Goal: Information Seeking & Learning: Check status

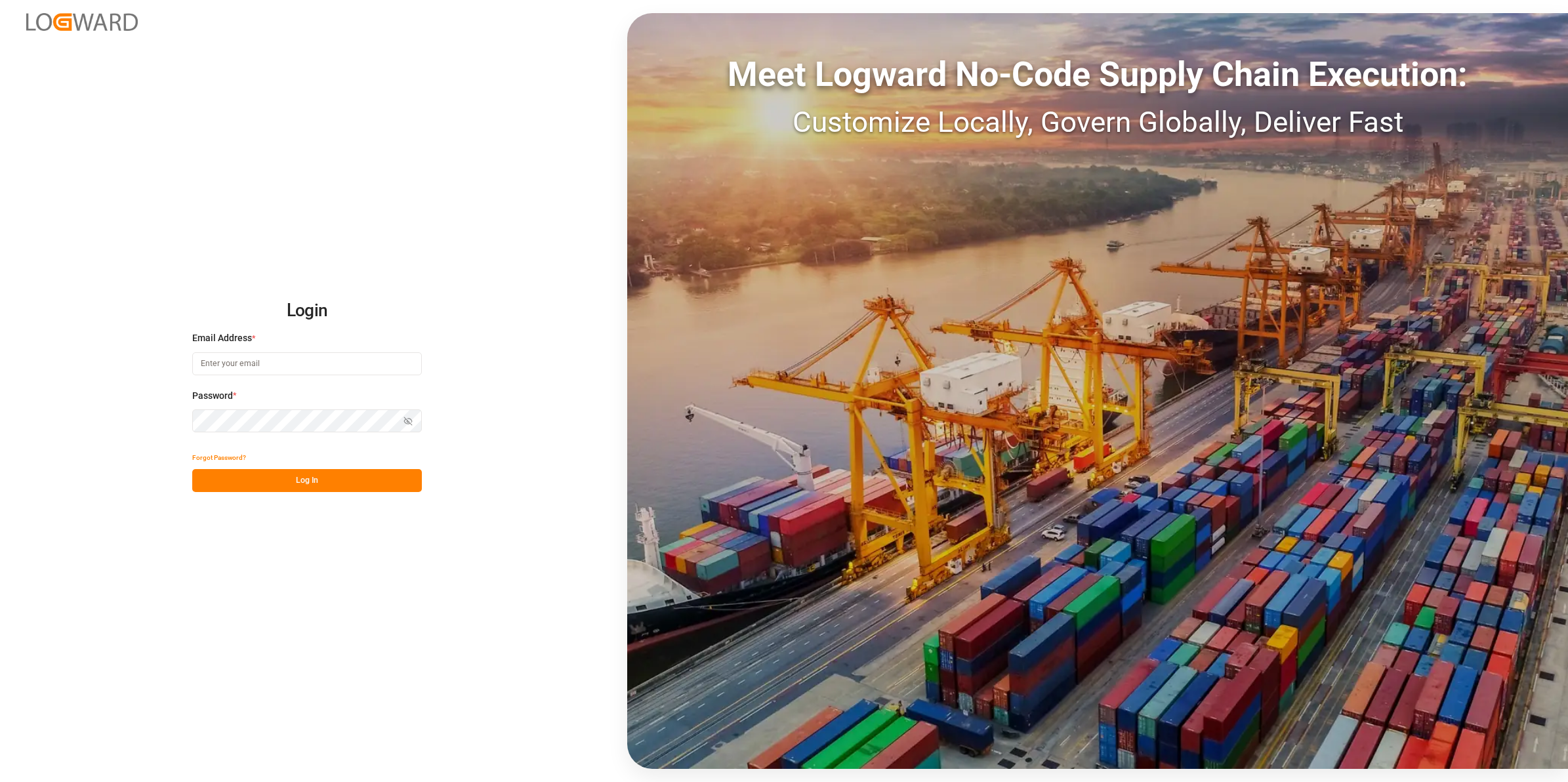
type input "[EMAIL_ADDRESS][DOMAIN_NAME]"
click at [332, 479] on button "Log In" at bounding box center [307, 480] width 229 height 23
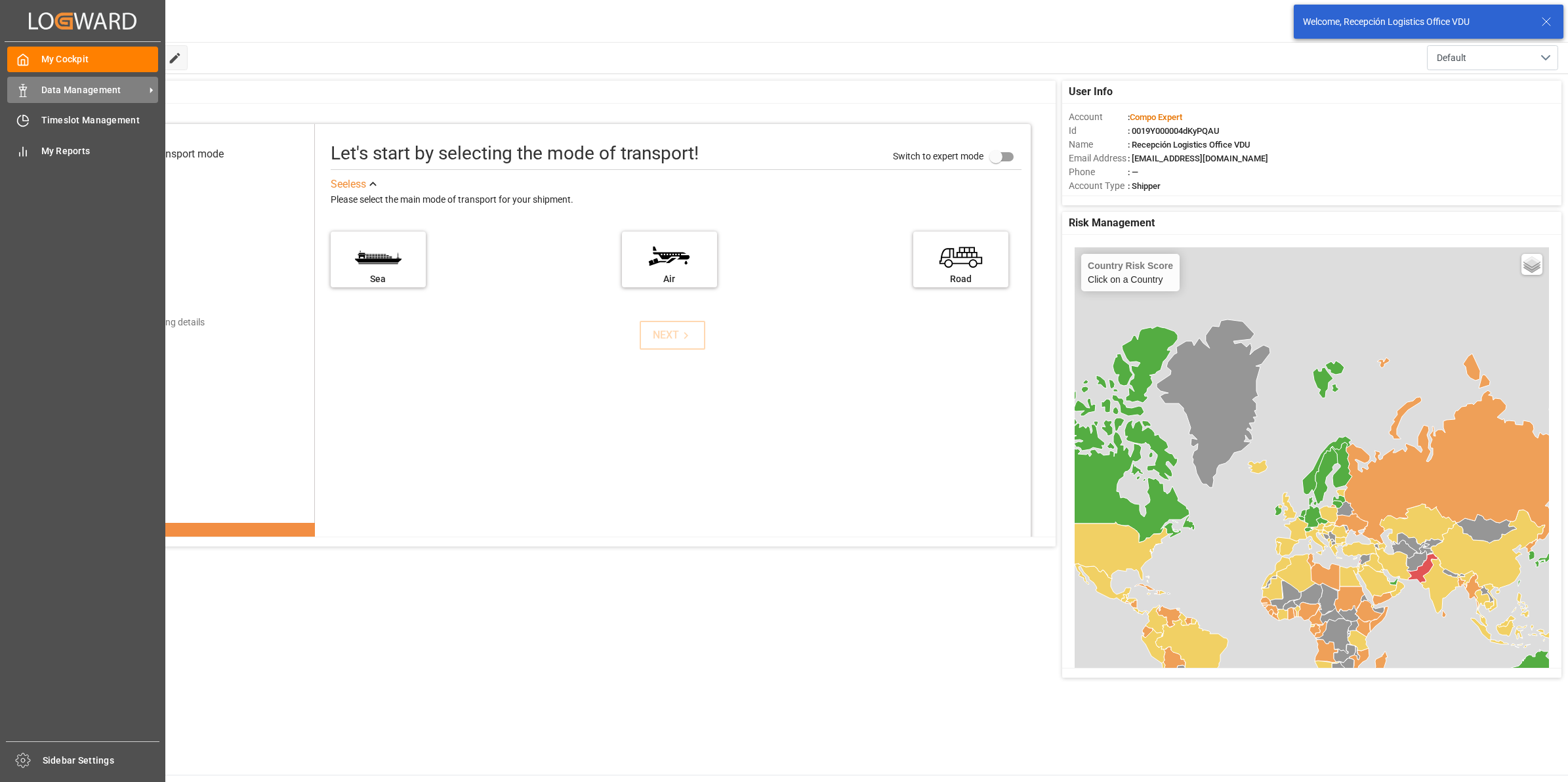
click at [25, 90] on icon at bounding box center [23, 91] width 13 height 13
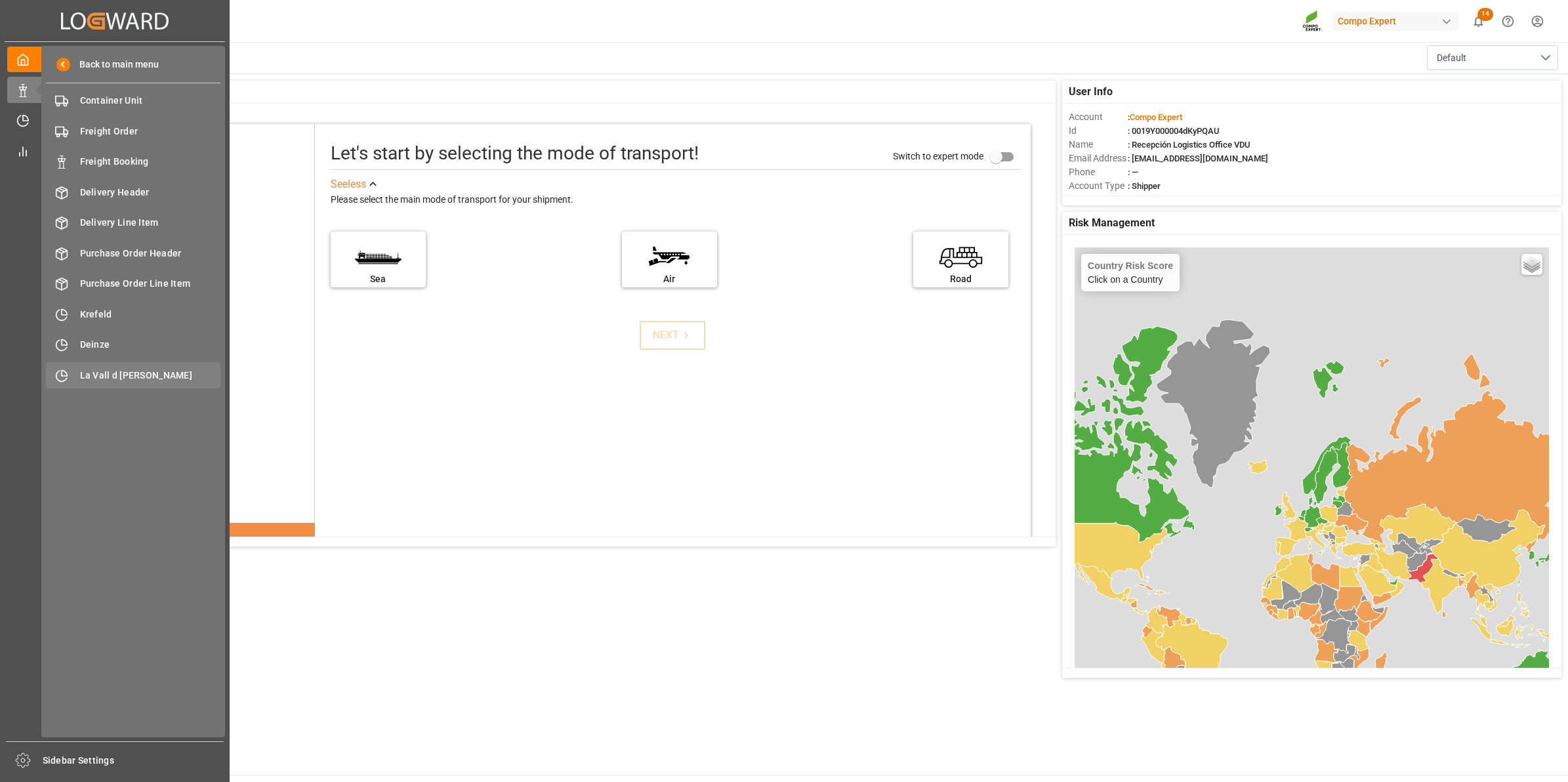
click at [96, 371] on span "La Vall d [PERSON_NAME]" at bounding box center [151, 375] width 141 height 14
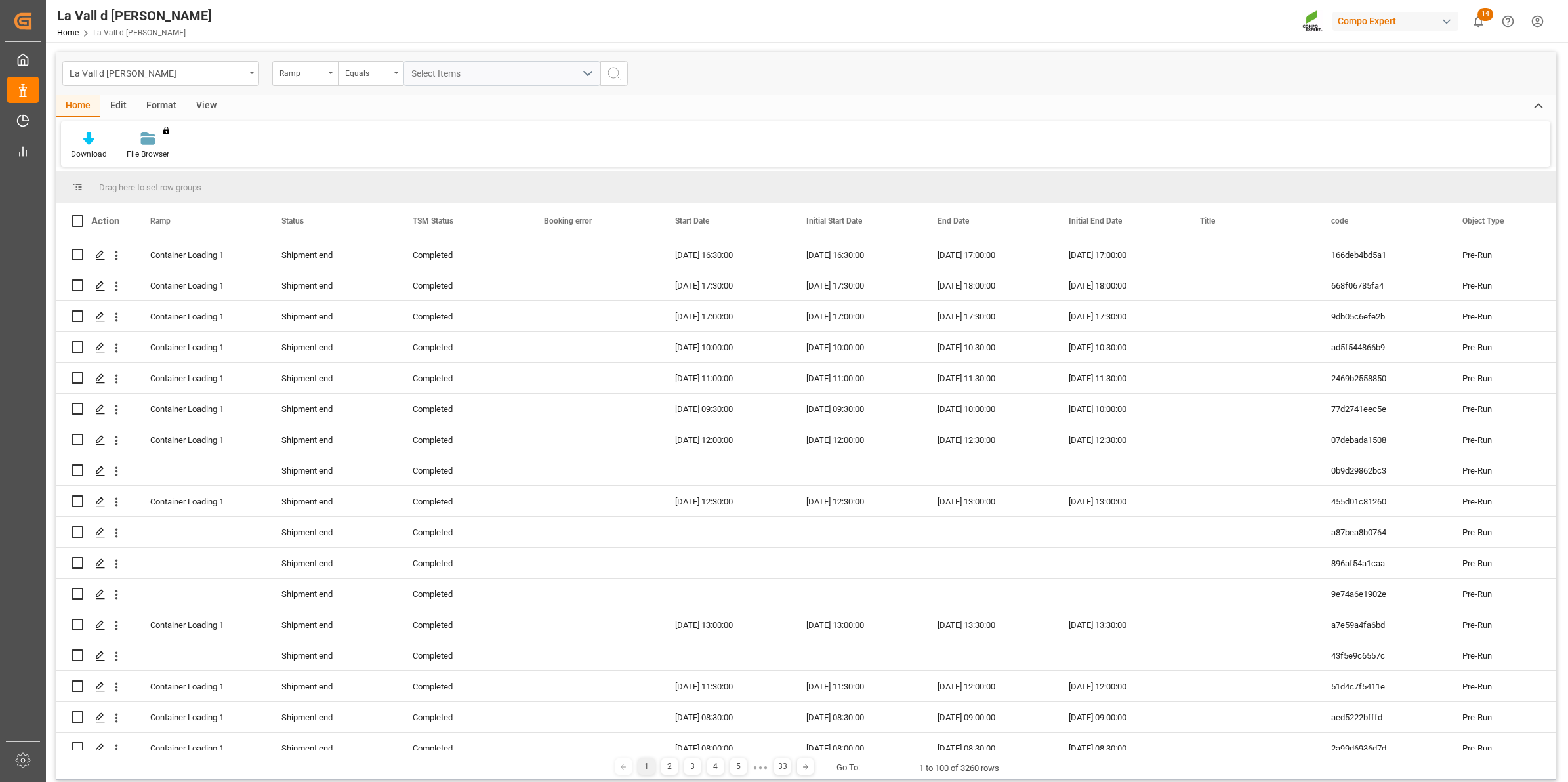
click at [289, 76] on div "Ramp" at bounding box center [301, 72] width 44 height 15
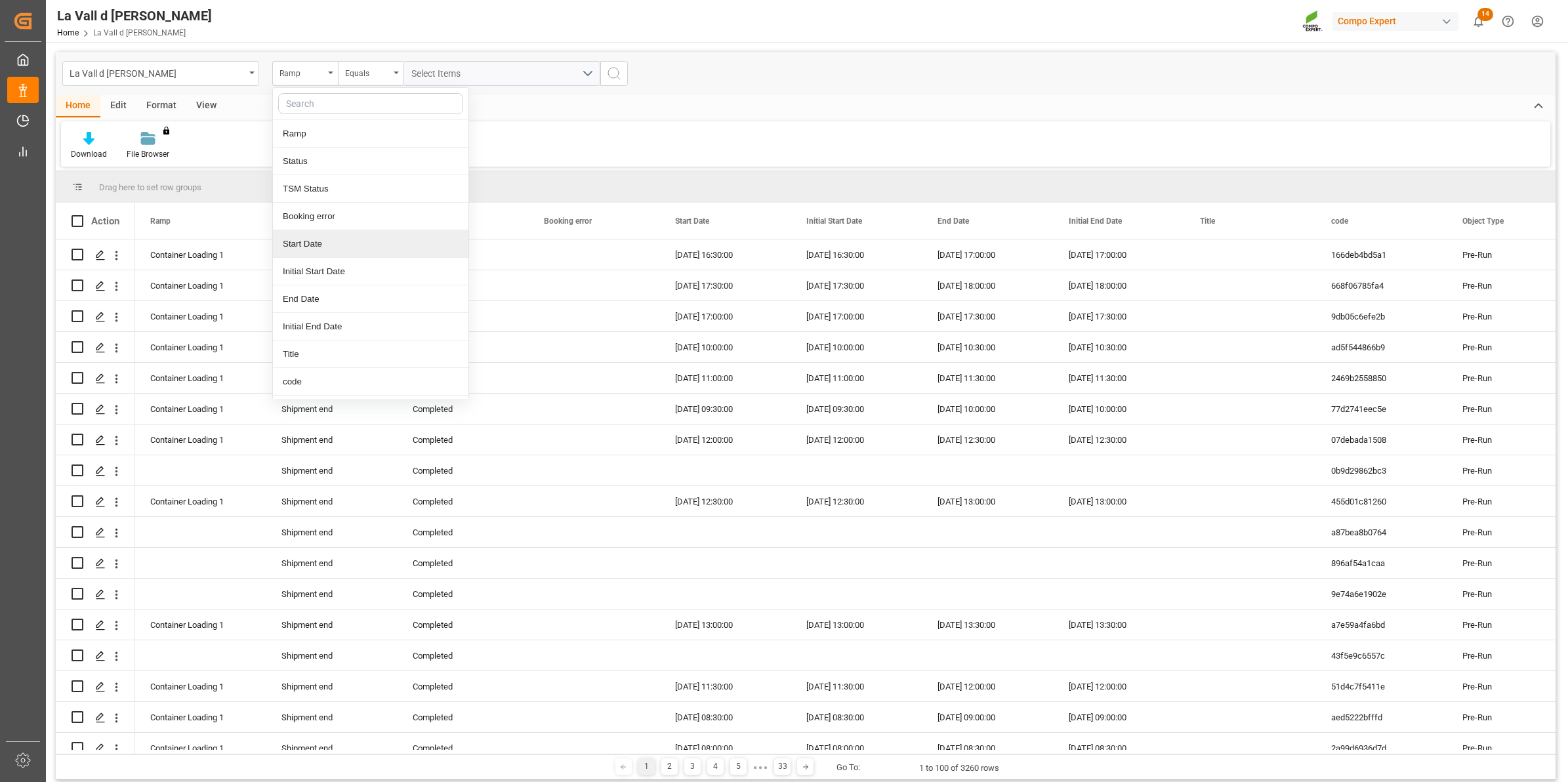
click at [319, 244] on div "Start Date" at bounding box center [370, 244] width 196 height 28
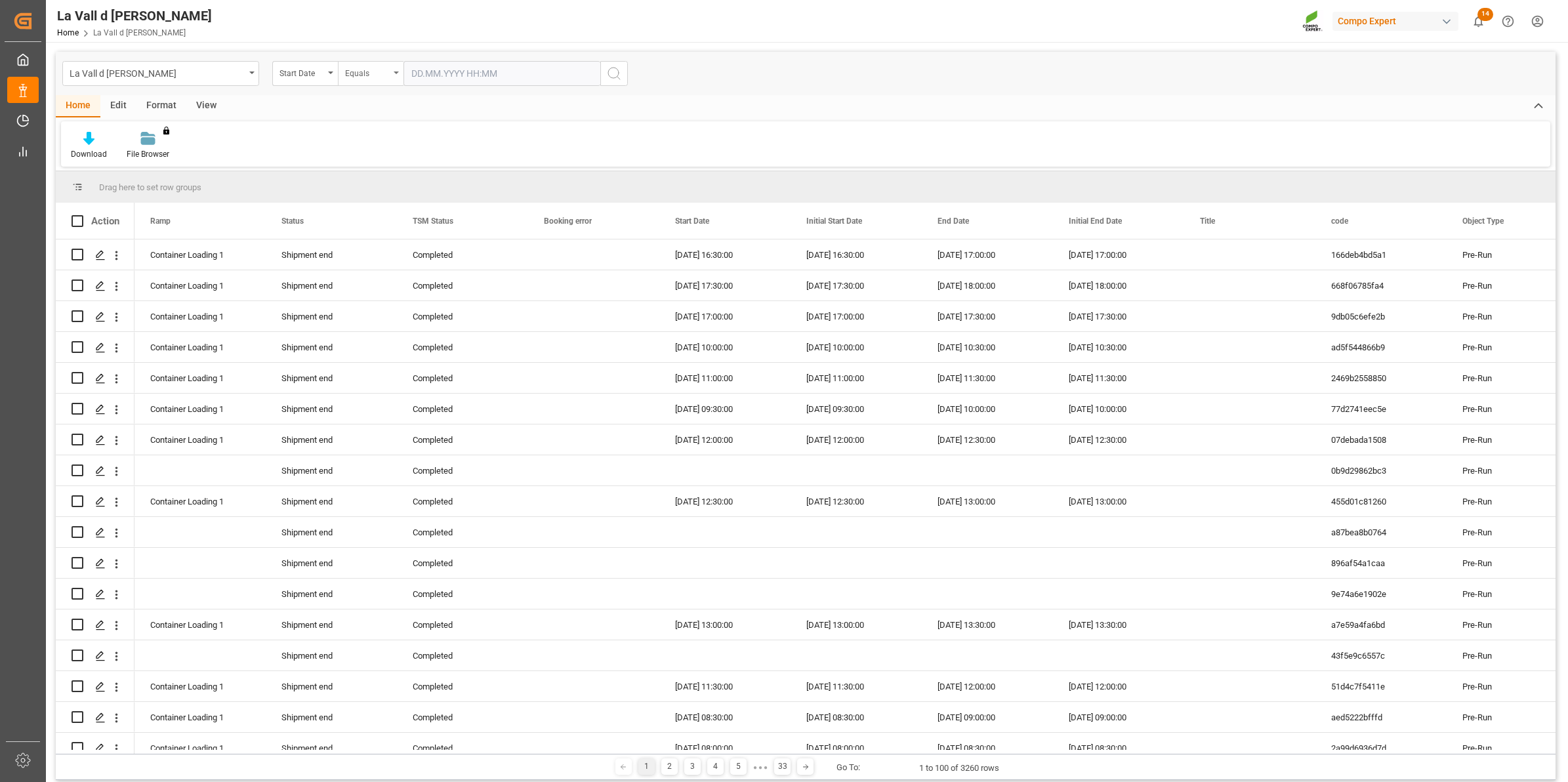
click at [363, 70] on div "Equals" at bounding box center [367, 72] width 44 height 15
click at [385, 241] on div "In range" at bounding box center [436, 244] width 196 height 28
click at [436, 73] on input "text" at bounding box center [452, 74] width 98 height 25
click at [419, 161] on div "29 30 1 2 3 4 5" at bounding box center [497, 153] width 179 height 26
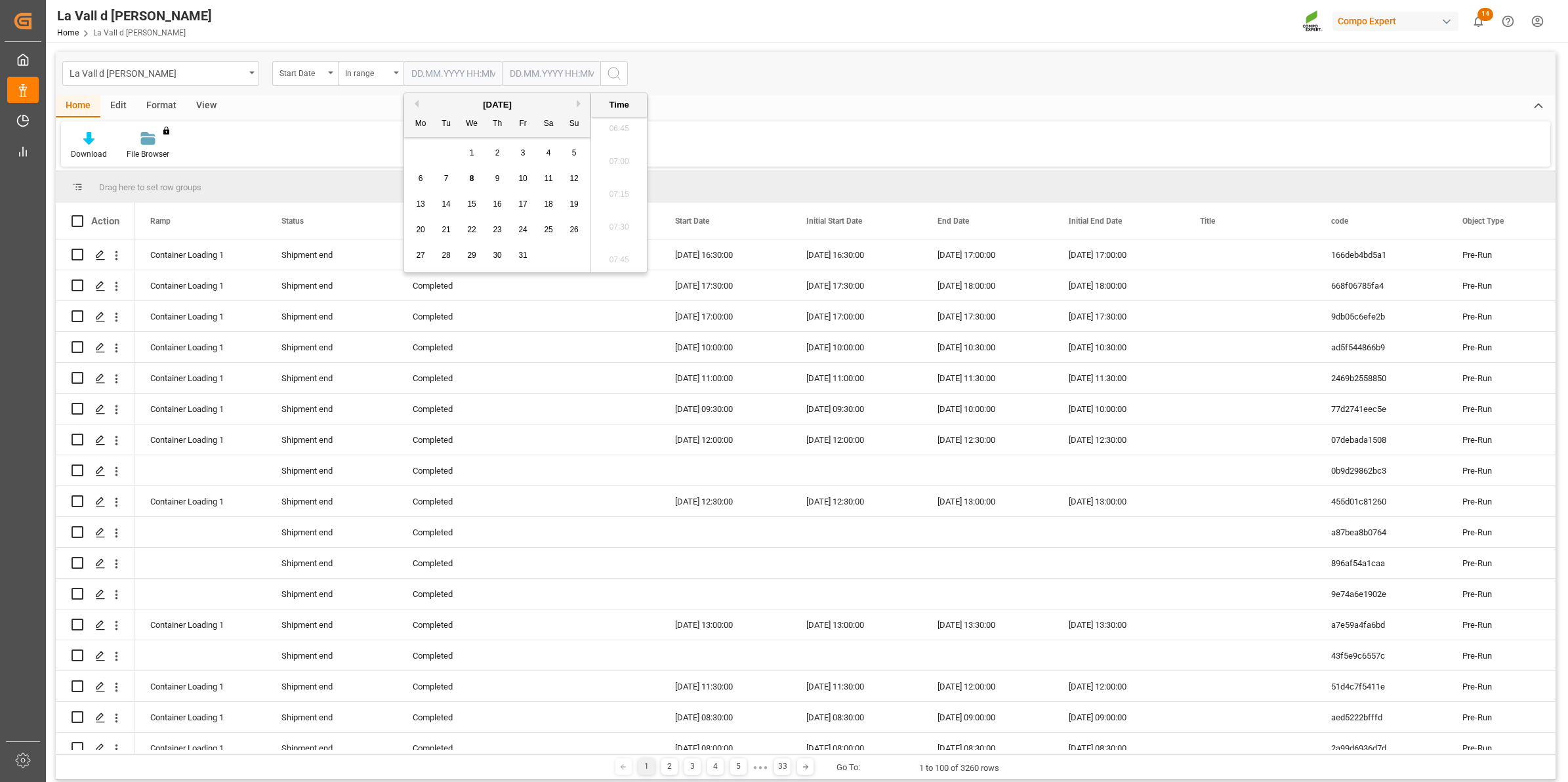
click at [521, 178] on span "10" at bounding box center [522, 178] width 9 height 9
type input "[DATE] 00:00"
click at [523, 63] on input "text" at bounding box center [551, 74] width 98 height 25
click at [519, 149] on div "29 30 1 2 3 4 5" at bounding box center [596, 153] width 179 height 26
click at [621, 182] on span "10" at bounding box center [621, 178] width 9 height 9
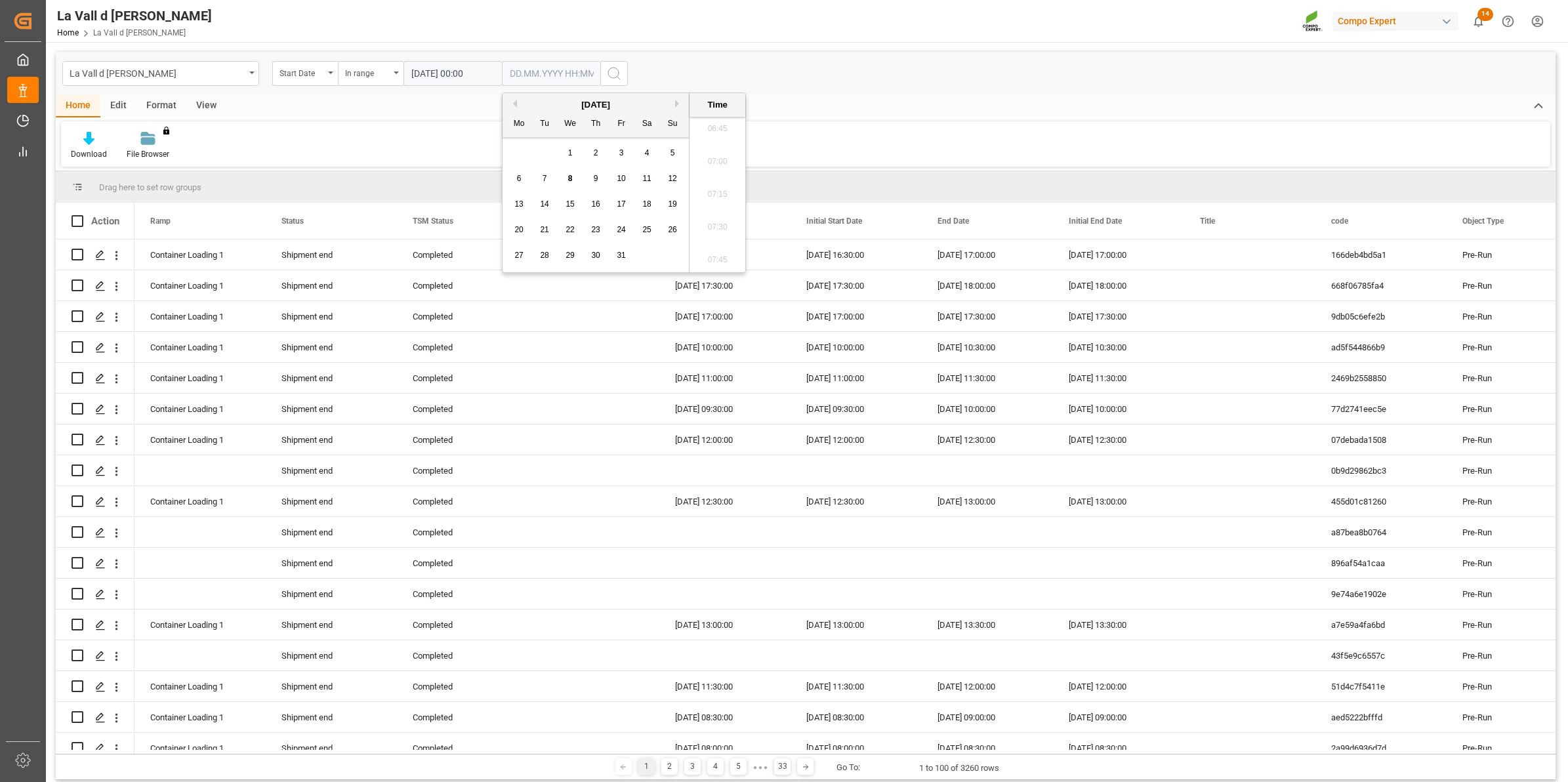
type input "[DATE] 00:00"
click at [616, 74] on icon "search button" at bounding box center [614, 74] width 16 height 16
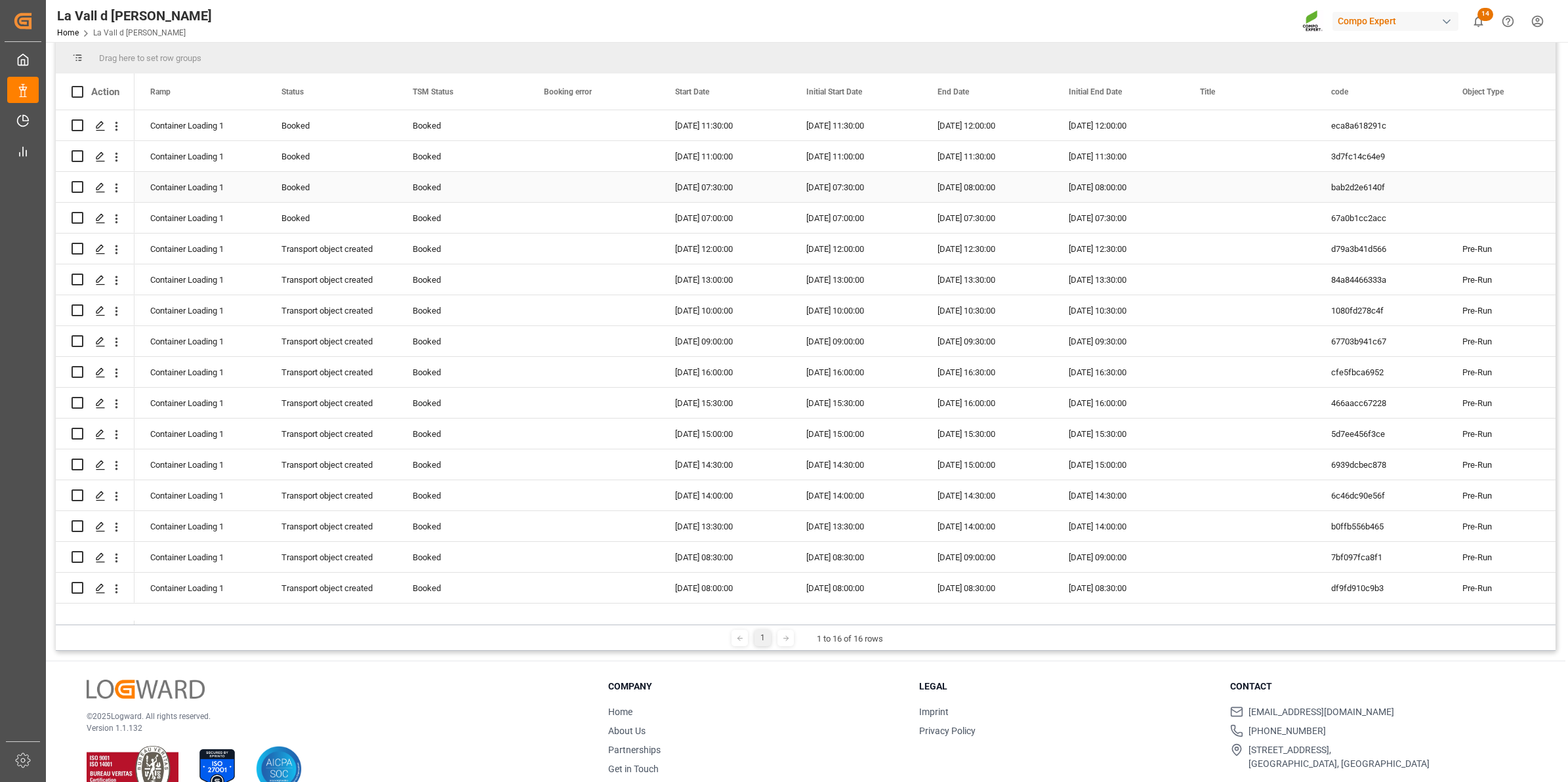
scroll to position [194, 0]
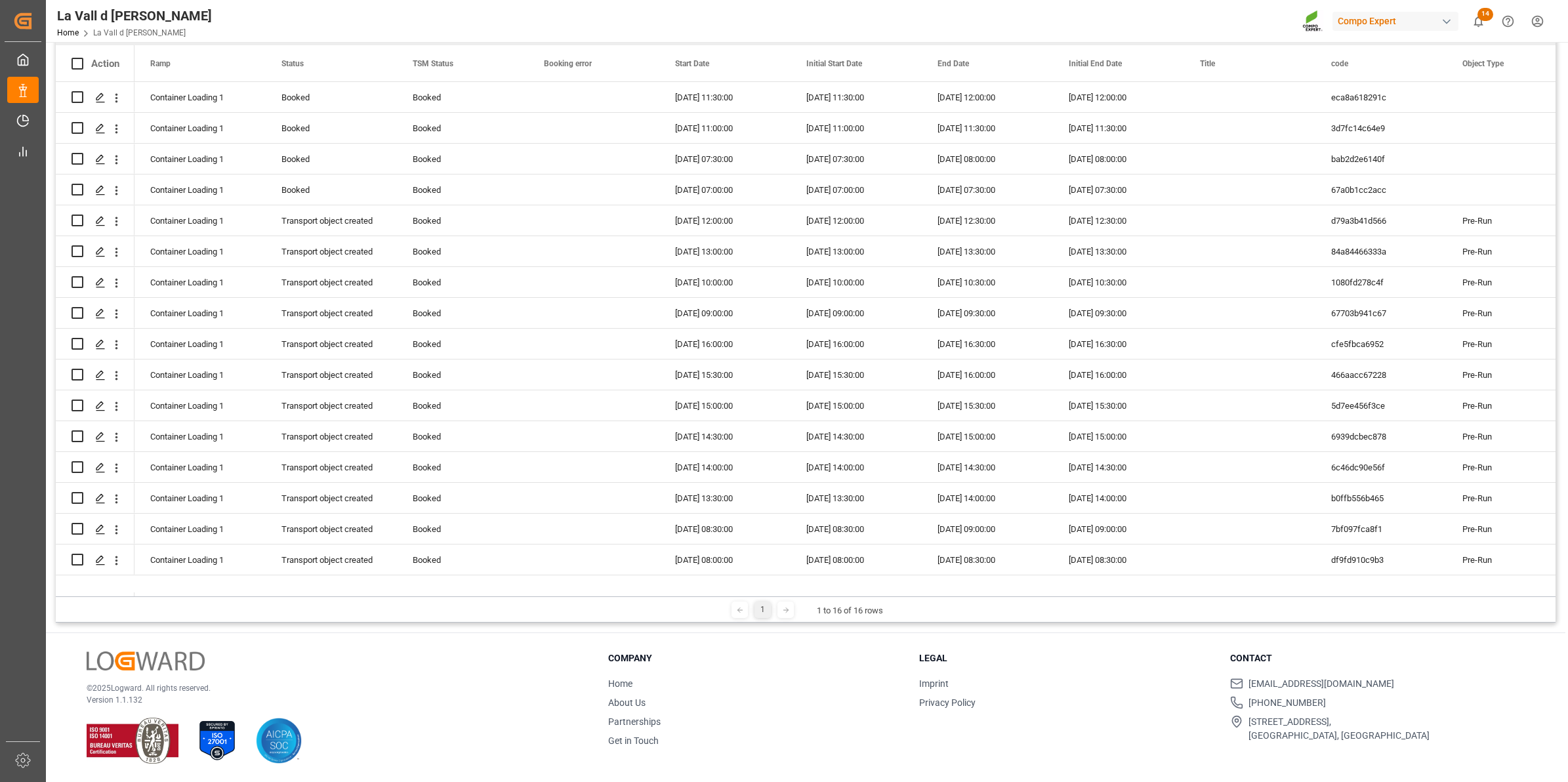
scroll to position [151, 0]
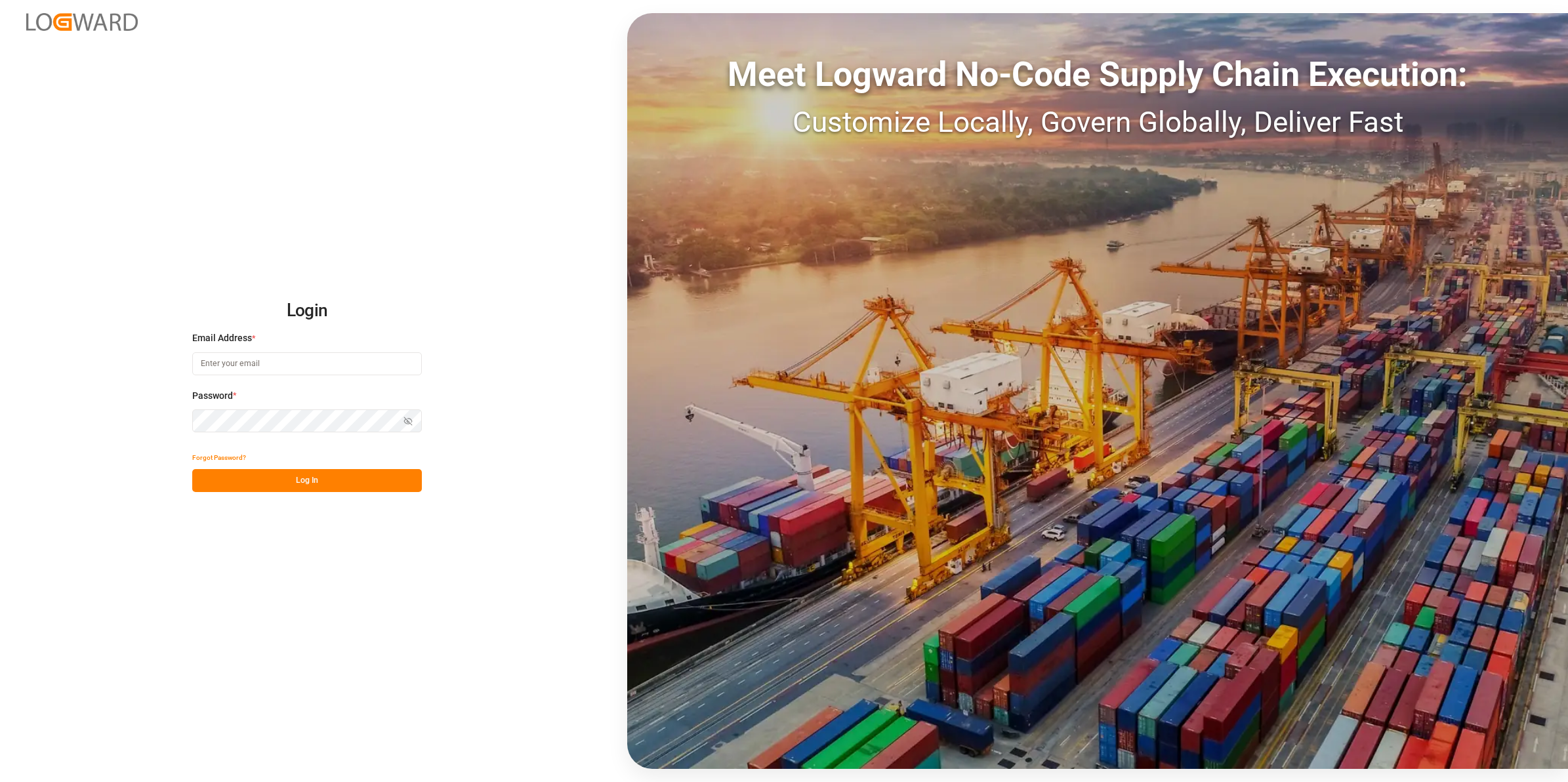
type input "[EMAIL_ADDRESS][DOMAIN_NAME]"
click at [315, 486] on button "Log In" at bounding box center [307, 480] width 229 height 23
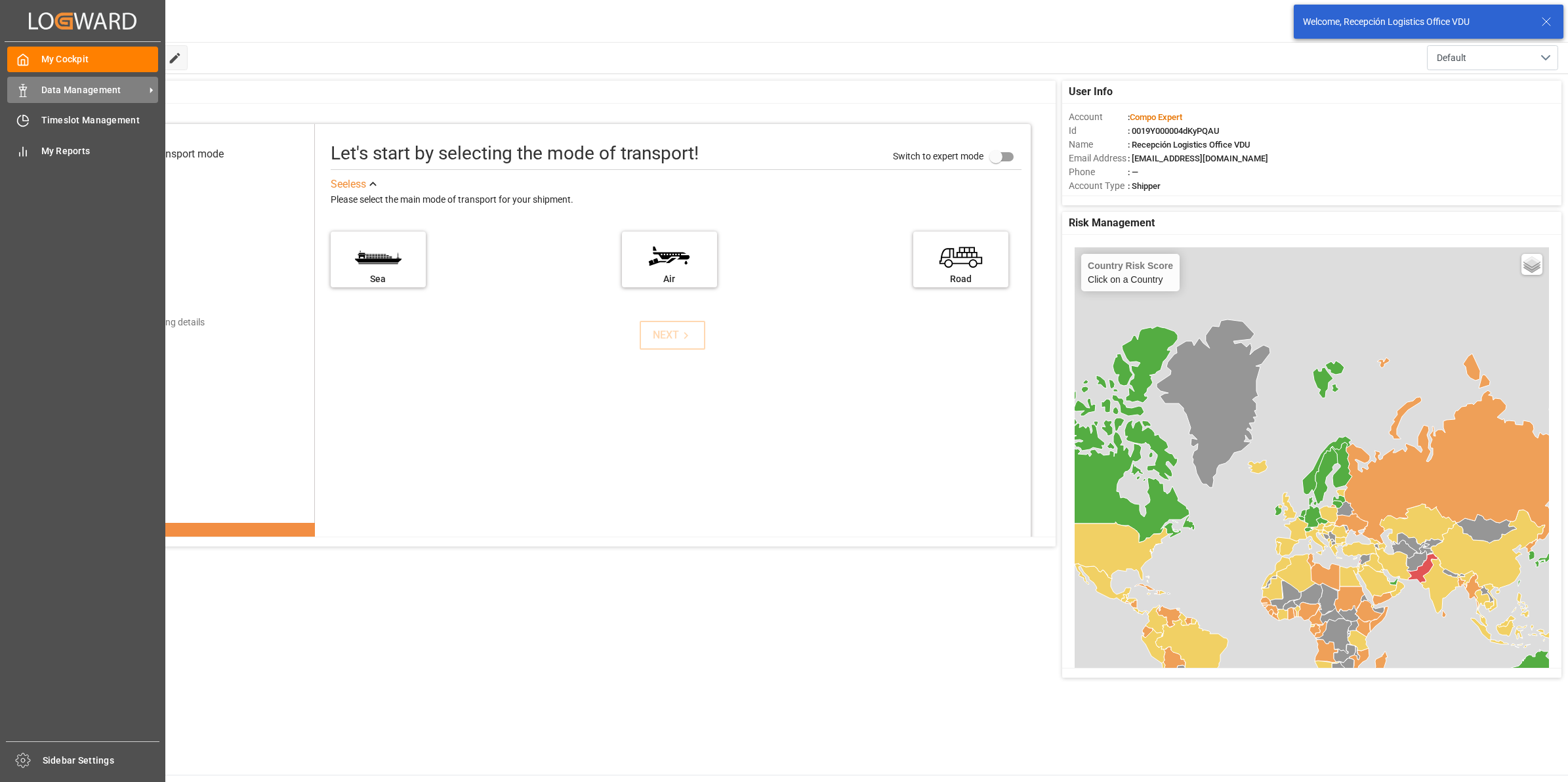
click at [20, 86] on icon at bounding box center [23, 91] width 13 height 13
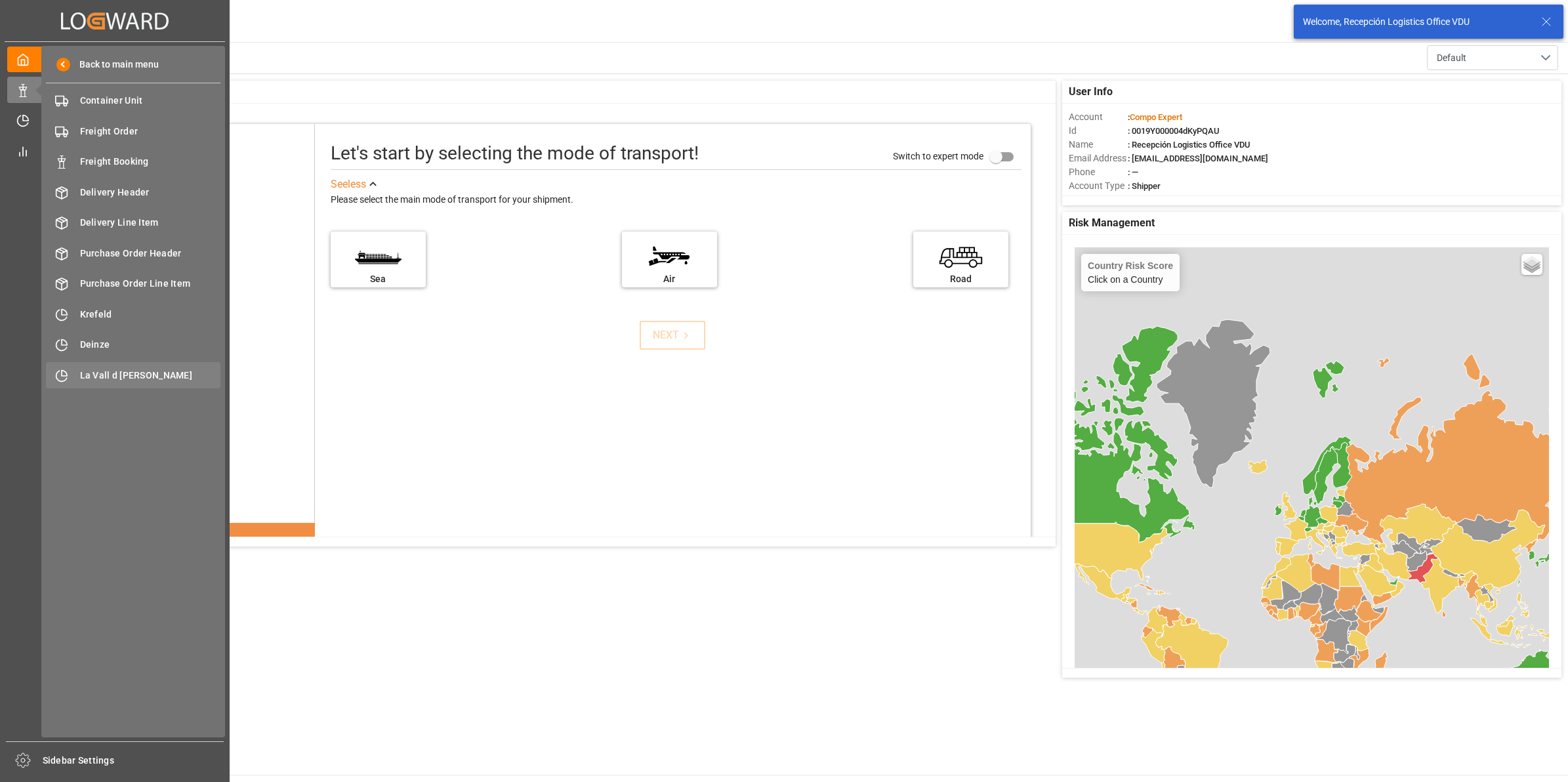
click at [101, 372] on span "La Vall d [PERSON_NAME]" at bounding box center [151, 375] width 141 height 14
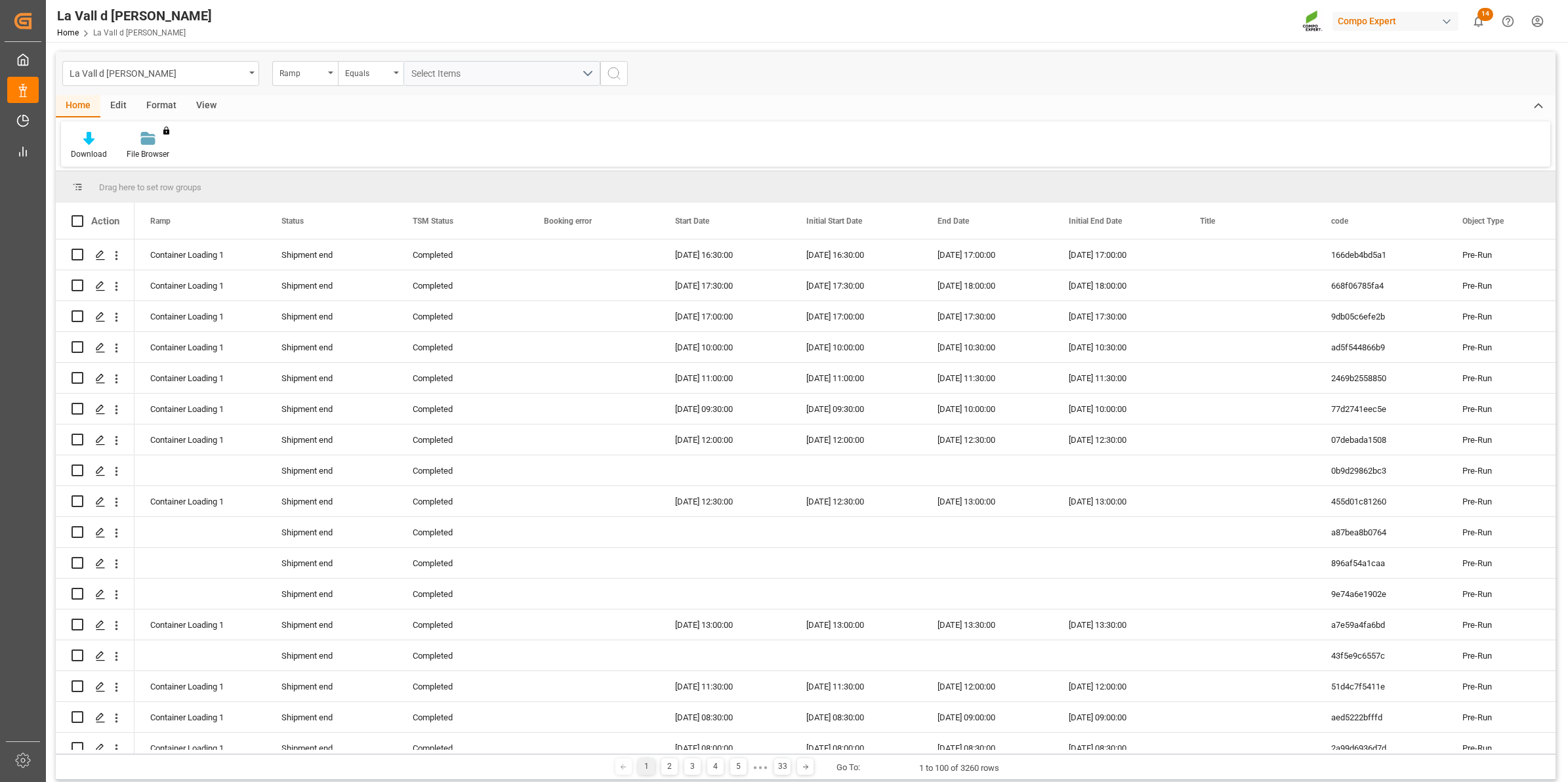
click at [211, 106] on div "View" at bounding box center [206, 106] width 40 height 23
click at [143, 135] on icon at bounding box center [149, 139] width 13 height 13
click at [170, 185] on div "VDU Overview Carretileros" at bounding box center [184, 185] width 115 height 14
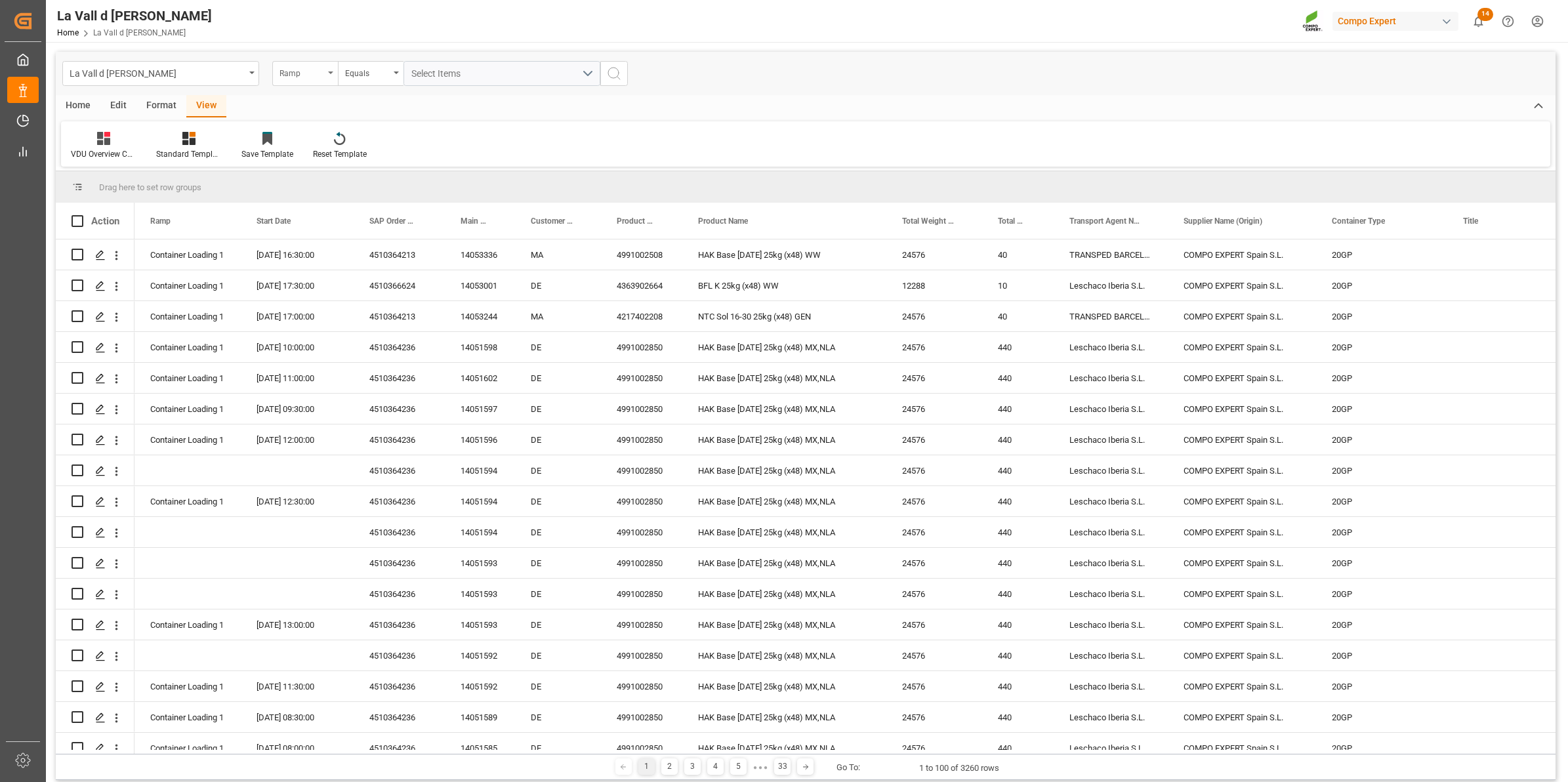
click at [285, 67] on div "Ramp" at bounding box center [301, 72] width 44 height 15
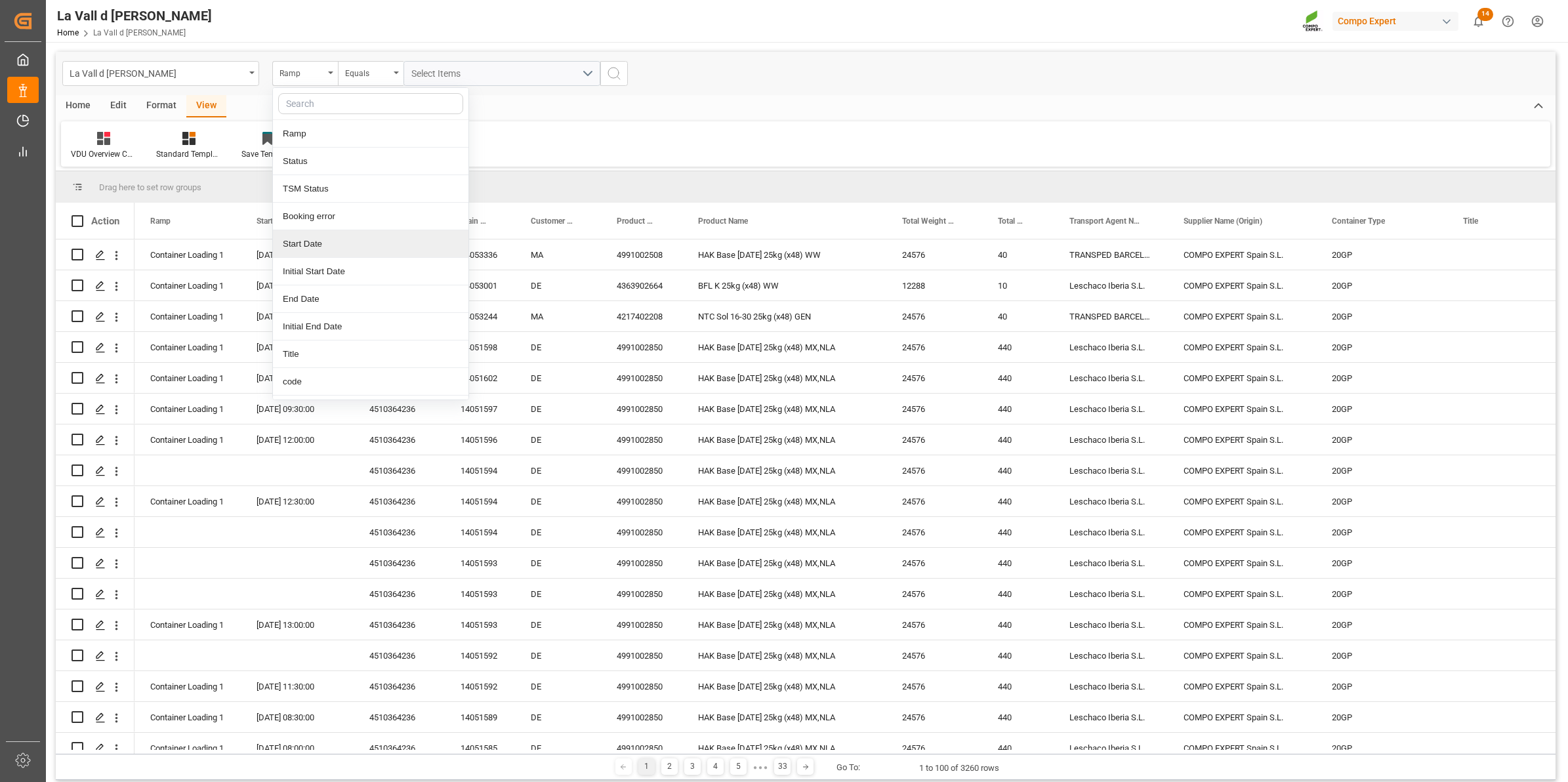
click at [315, 247] on div "Start Date" at bounding box center [370, 244] width 196 height 28
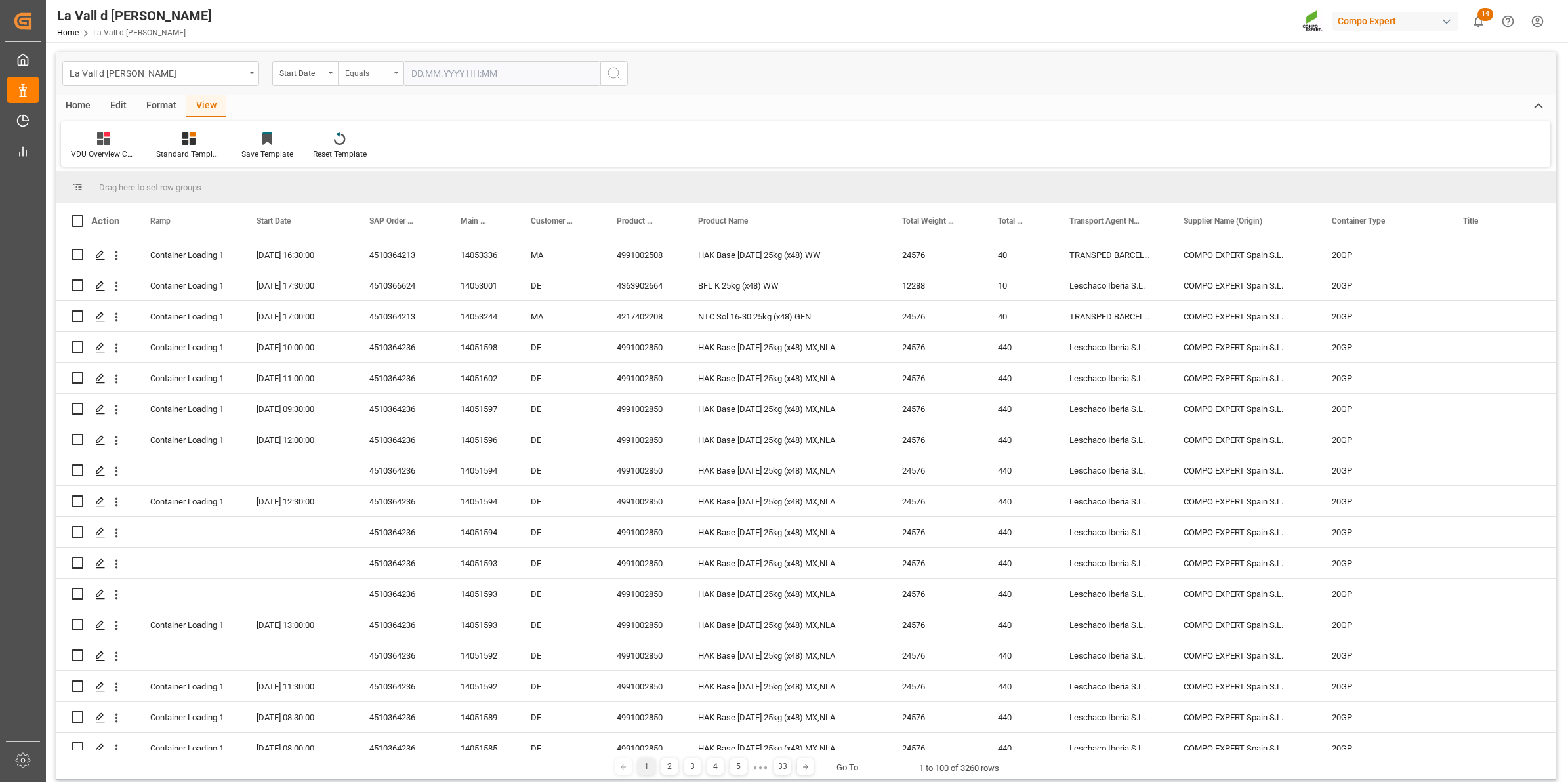
click at [356, 79] on div "Equals" at bounding box center [367, 72] width 44 height 15
click at [375, 241] on div "In range" at bounding box center [436, 244] width 196 height 28
click at [436, 79] on input "text" at bounding box center [452, 74] width 98 height 25
click at [421, 151] on div "29 30 1 2 3 4 5" at bounding box center [497, 153] width 179 height 26
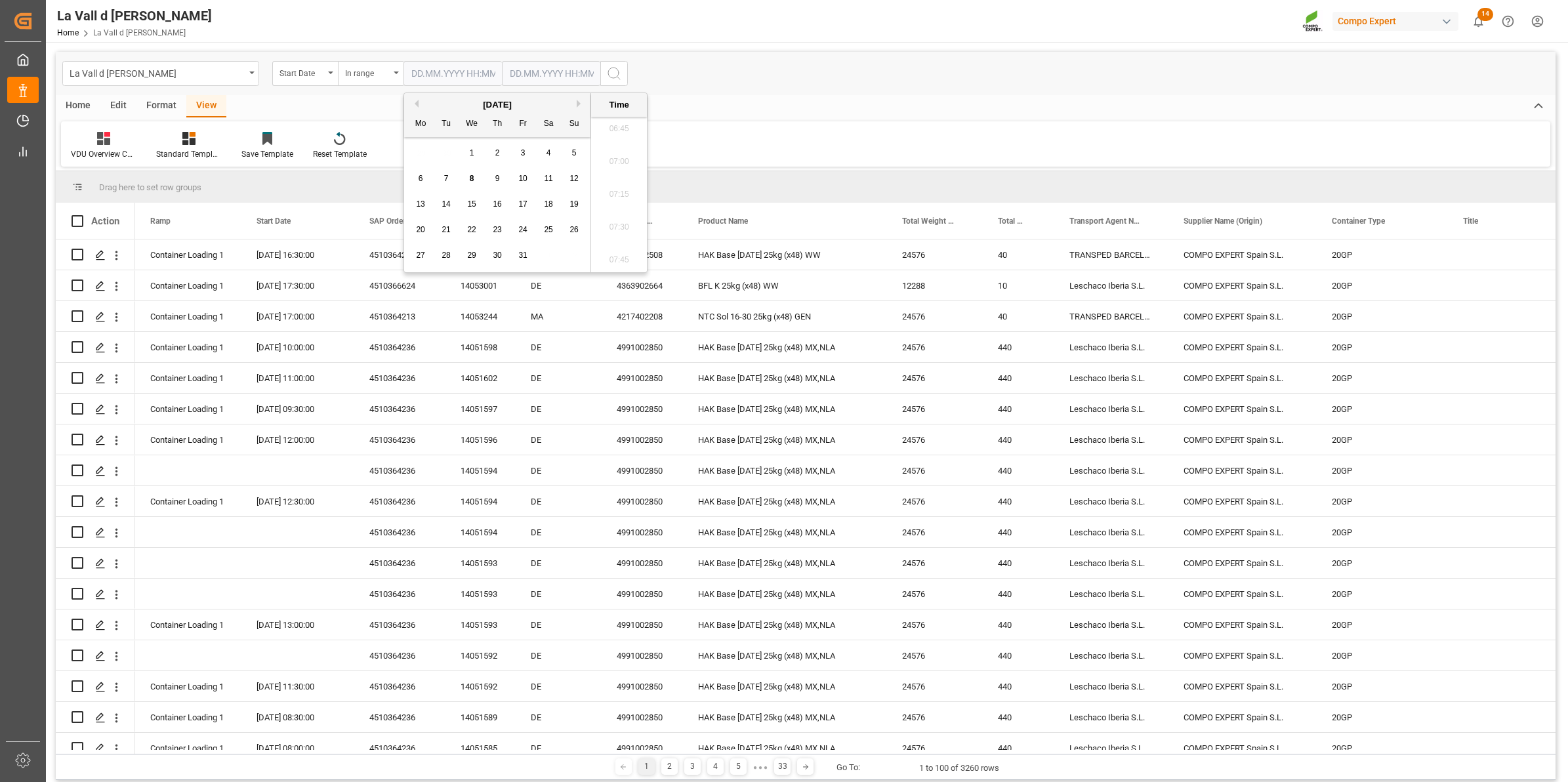
click at [515, 179] on div "10" at bounding box center [523, 179] width 17 height 16
type input "[DATE] 00:00"
click at [525, 71] on input "text" at bounding box center [551, 74] width 98 height 25
click at [515, 155] on div "29 30 1 2 3 4 5" at bounding box center [596, 153] width 179 height 26
click at [625, 180] on span "10" at bounding box center [621, 178] width 9 height 9
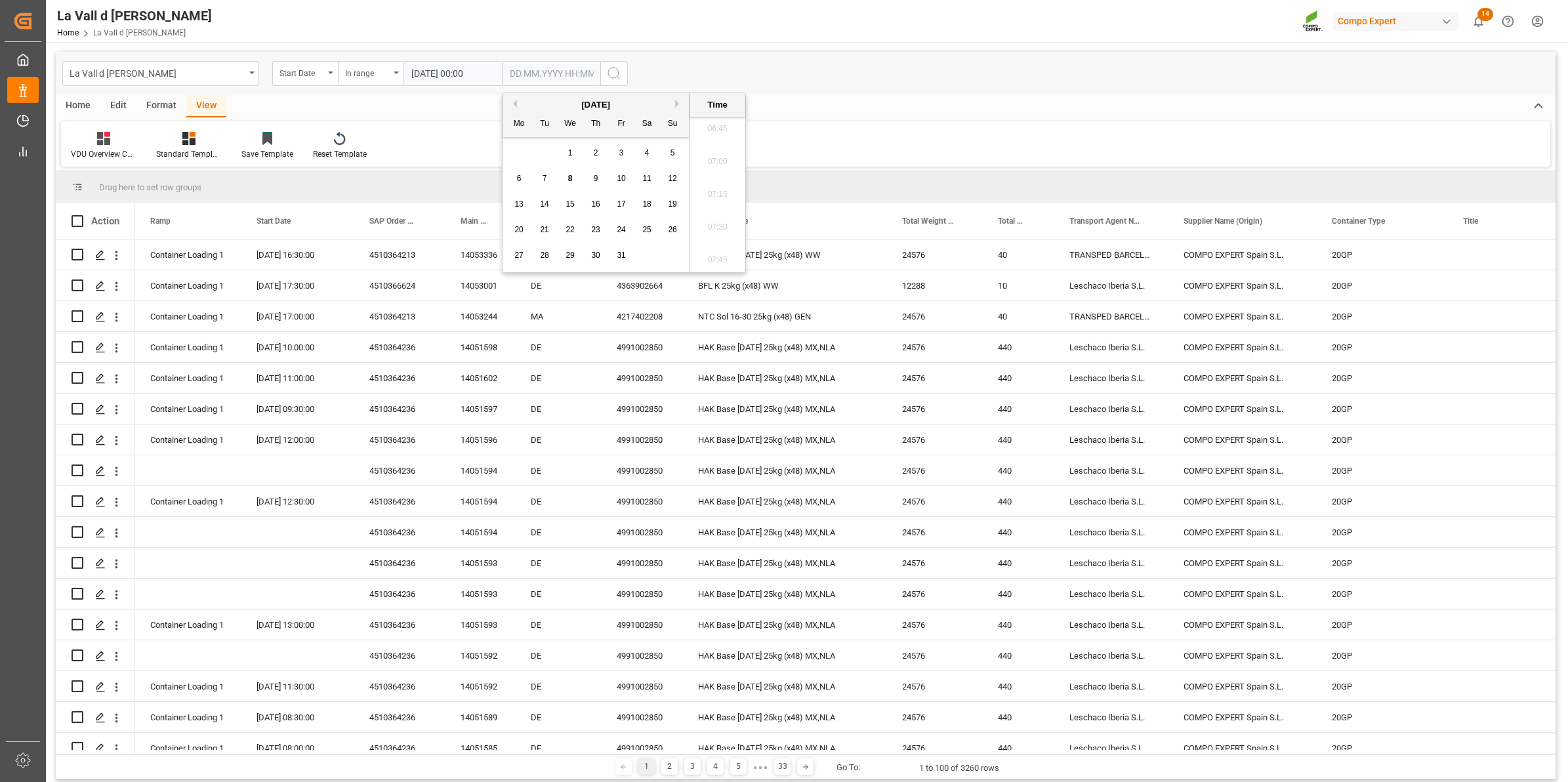
type input "[DATE] 00:00"
click at [610, 74] on icon "search button" at bounding box center [614, 74] width 16 height 16
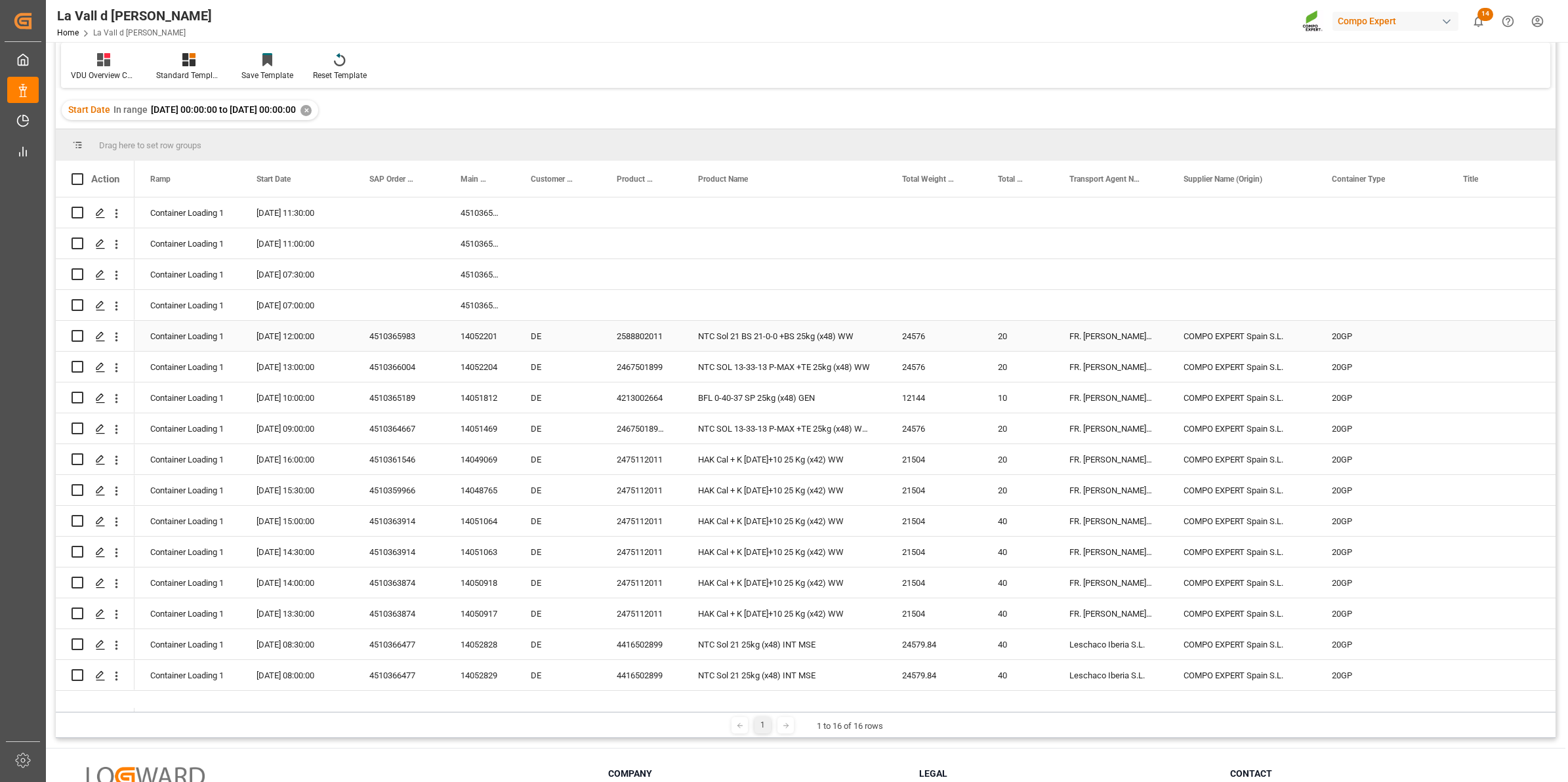
scroll to position [82, 0]
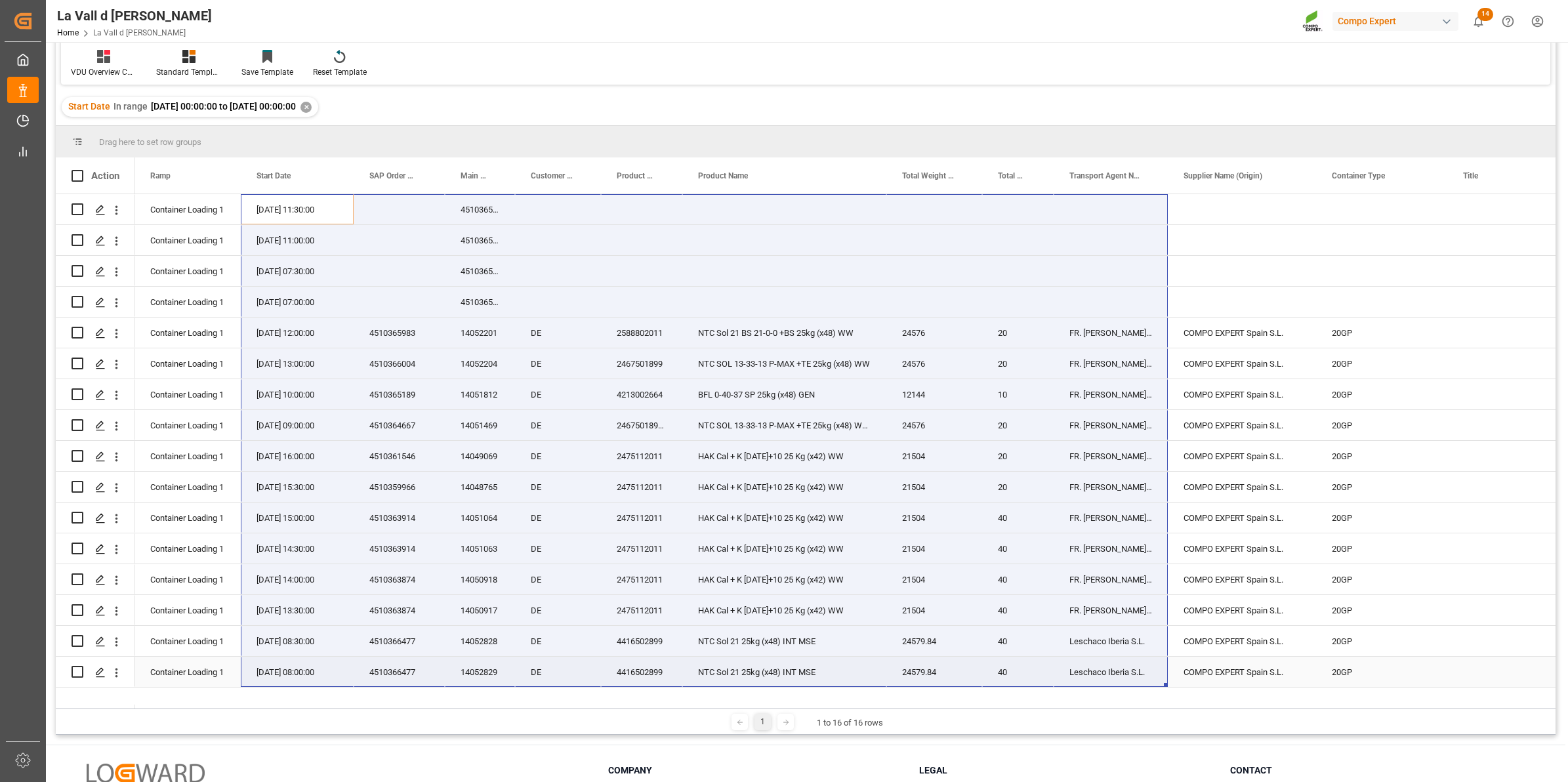
drag, startPoint x: 263, startPoint y: 205, endPoint x: 1127, endPoint y: 680, distance: 986.0
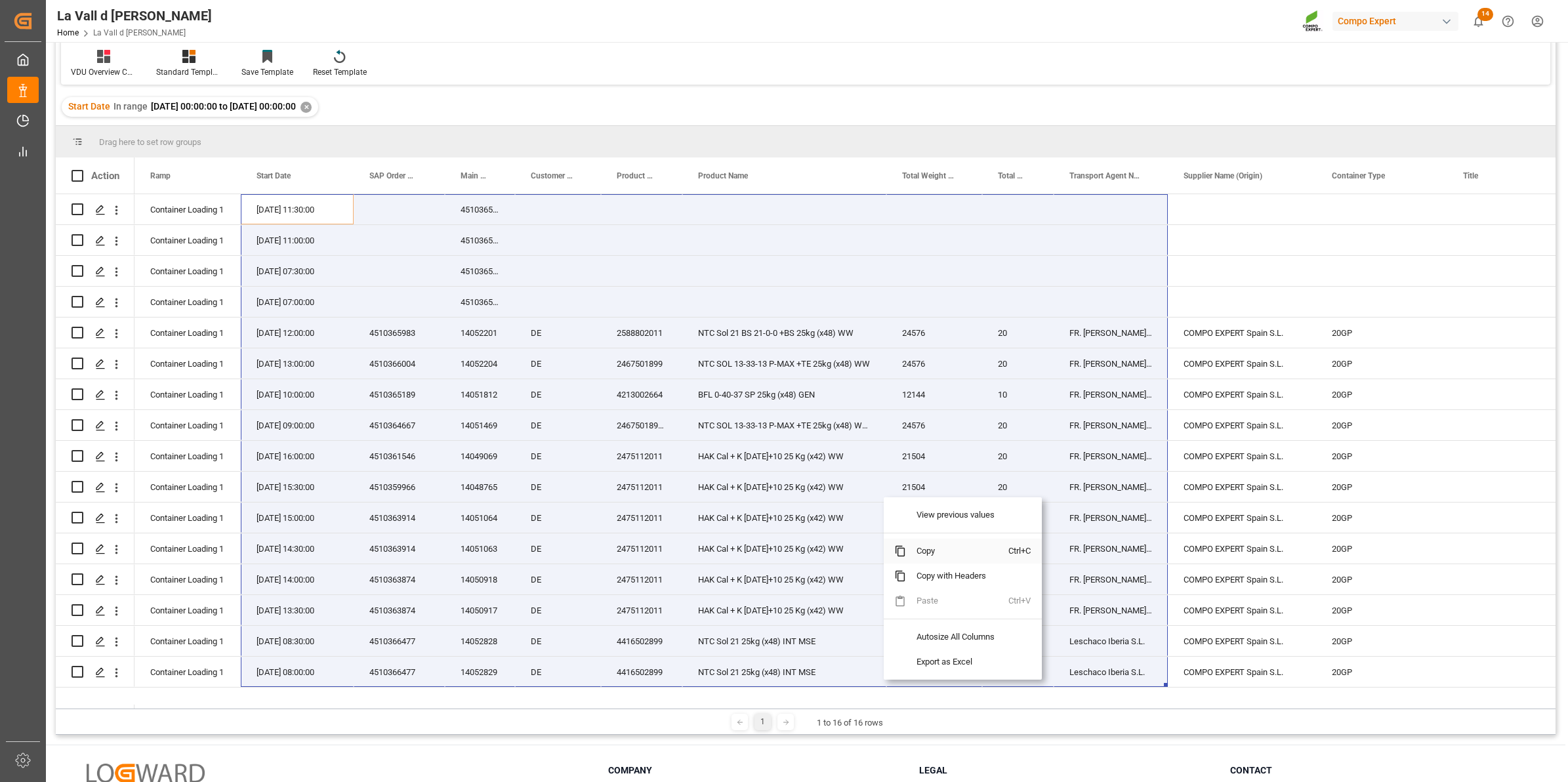
click at [927, 552] on span "Copy" at bounding box center [957, 551] width 102 height 25
